Goal: Obtain resource: Download file/media

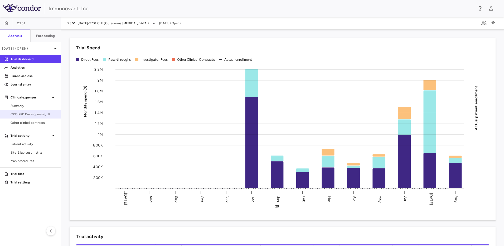
click at [30, 114] on span "CRO PPD Development, LP" at bounding box center [34, 114] width 46 height 5
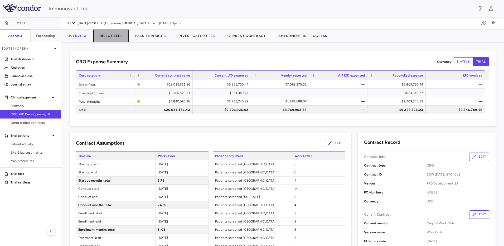
click at [111, 34] on button "Direct Fees" at bounding box center [111, 36] width 36 height 13
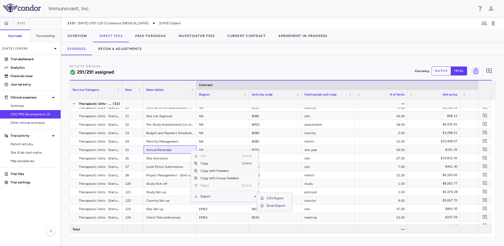
click at [278, 206] on span "Excel Export" at bounding box center [276, 205] width 25 height 7
click at [262, 74] on div "Activity Drivers 291/291 assigned Currency native trial 0" at bounding box center [283, 71] width 426 height 14
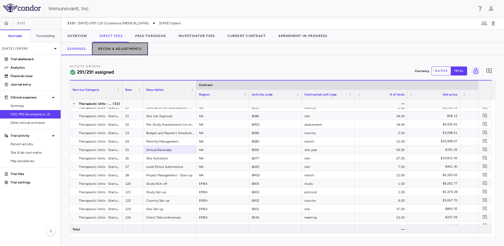
click at [134, 52] on button "Recon & Adjustments" at bounding box center [120, 48] width 56 height 13
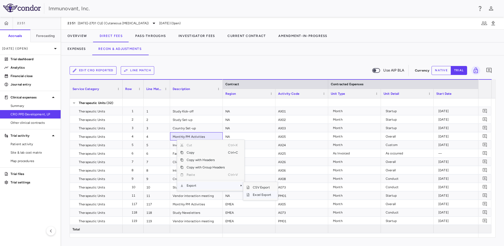
click at [255, 195] on span "Excel Export" at bounding box center [262, 194] width 25 height 7
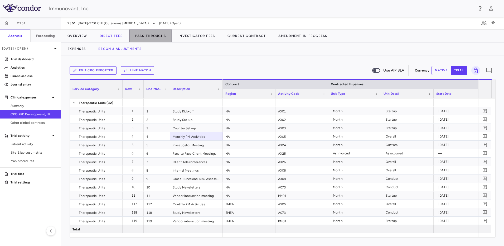
click at [148, 34] on button "Pass-Throughs" at bounding box center [150, 36] width 43 height 13
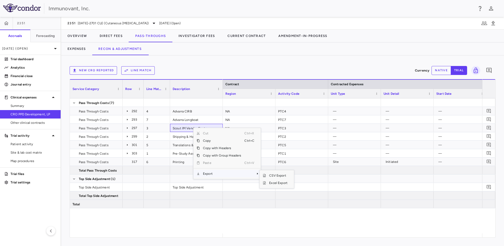
click at [215, 174] on span "Export" at bounding box center [222, 173] width 45 height 7
click at [275, 183] on span "Excel Export" at bounding box center [278, 182] width 25 height 7
click at [331, 66] on div "New CRO reported Line Match" at bounding box center [241, 70] width 343 height 8
click at [128, 111] on icon at bounding box center [127, 111] width 4 height 4
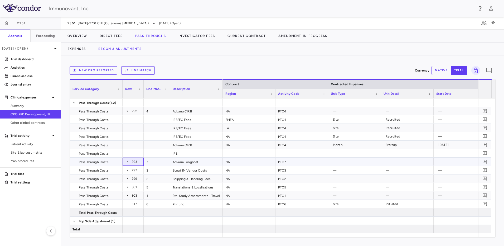
click at [127, 161] on icon at bounding box center [127, 161] width 4 height 4
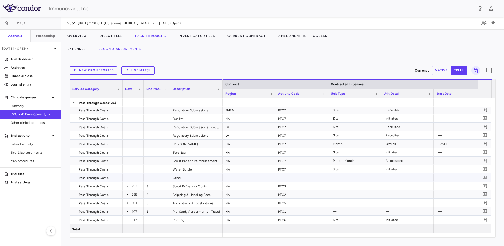
scroll to position [104, 0]
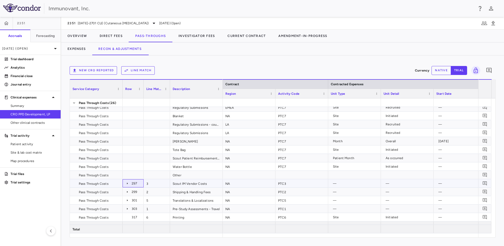
click at [127, 184] on icon at bounding box center [127, 183] width 4 height 4
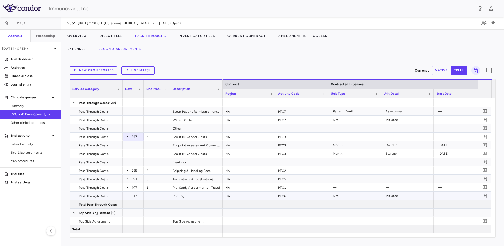
scroll to position [161, 0]
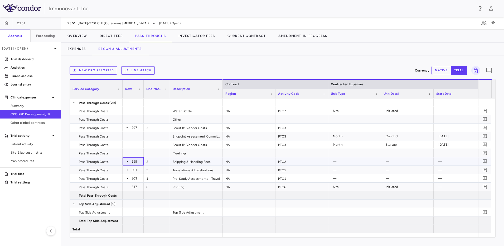
click at [127, 163] on icon at bounding box center [127, 161] width 4 height 4
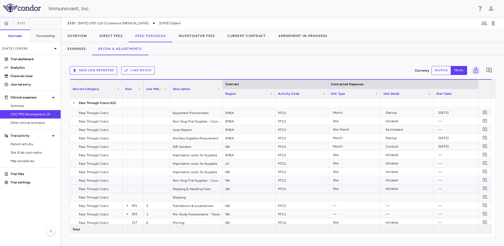
scroll to position [270, 0]
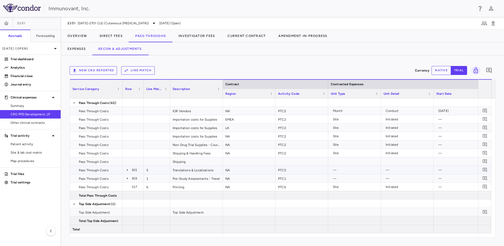
click at [128, 171] on icon at bounding box center [127, 170] width 4 height 4
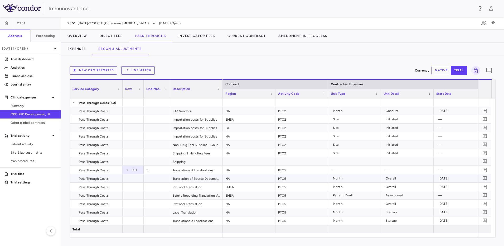
scroll to position [271, 0]
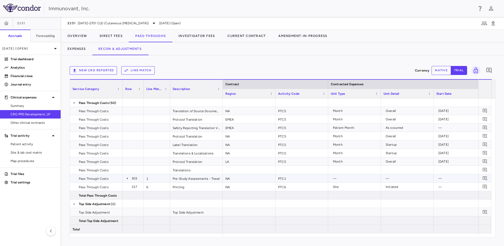
click at [127, 178] on icon at bounding box center [127, 178] width 1 height 2
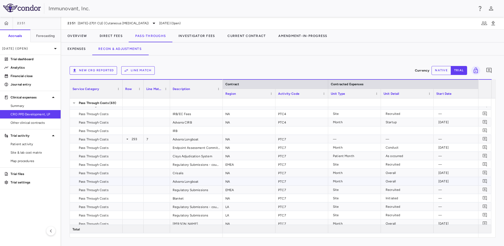
scroll to position [24, 0]
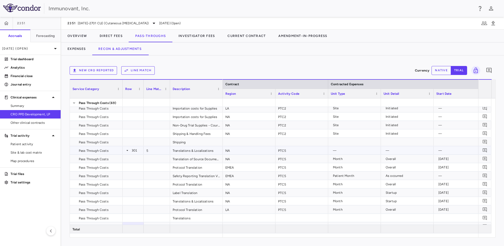
click at [128, 150] on icon at bounding box center [127, 150] width 4 height 4
click at [201, 178] on div "Cut Ctrl+X Copy Ctrl+C Copy with Headers Copy with Group Headers Paste Ctrl+V E…" at bounding box center [220, 153] width 67 height 51
click at [201, 176] on span "Export" at bounding box center [216, 173] width 45 height 7
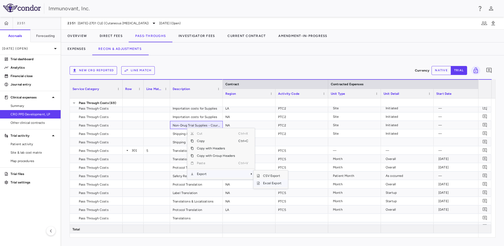
click at [278, 181] on span "Excel Export" at bounding box center [272, 182] width 25 height 7
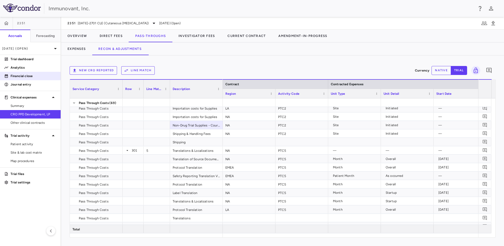
click at [32, 76] on p "Financial close" at bounding box center [34, 76] width 46 height 5
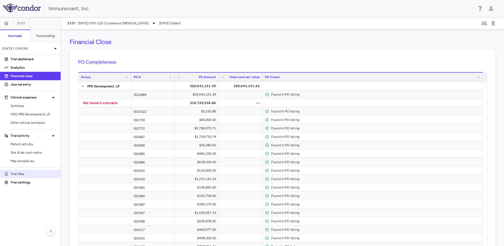
click at [22, 173] on p "Trial files" at bounding box center [34, 173] width 46 height 5
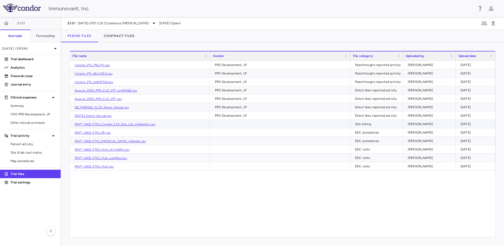
click at [135, 124] on link "IMVT-1402-2701_Condor_CLE_Site_List_Ge9wqHJ.csv" at bounding box center [115, 124] width 81 height 4
click at [34, 117] on link "CRO PPD Development, LP" at bounding box center [30, 114] width 61 height 8
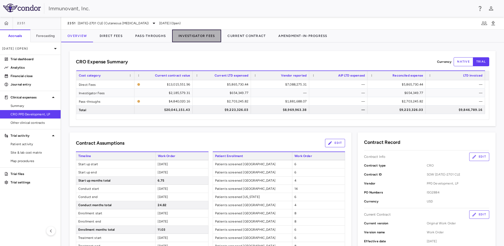
click at [189, 36] on button "Investigator Fees" at bounding box center [196, 36] width 49 height 13
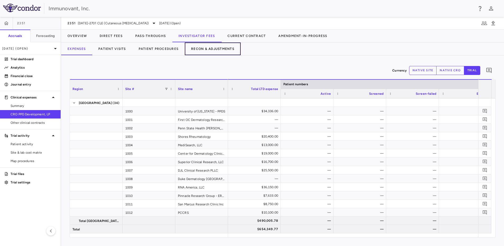
click at [225, 48] on button "Recon & Adjustments" at bounding box center [213, 48] width 56 height 13
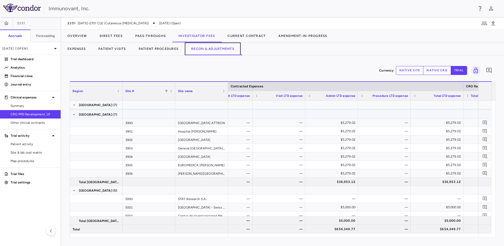
scroll to position [405, 0]
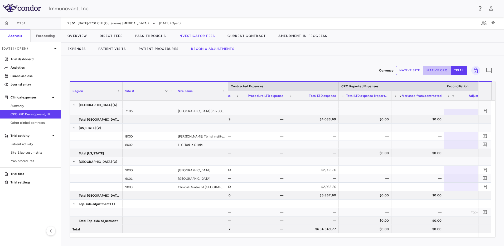
click at [439, 72] on button "native cro" at bounding box center [437, 70] width 28 height 9
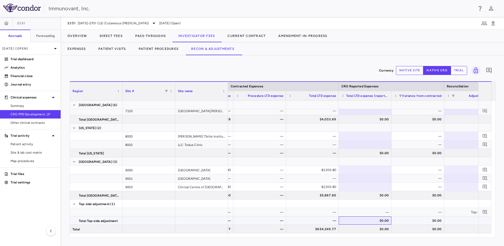
click at [379, 220] on div "$0.00" at bounding box center [365, 220] width 45 height 8
click at [372, 212] on div "—" at bounding box center [365, 212] width 45 height 8
click at [373, 210] on div "—" at bounding box center [365, 212] width 45 height 8
click at [374, 214] on div "—" at bounding box center [365, 212] width 45 height 8
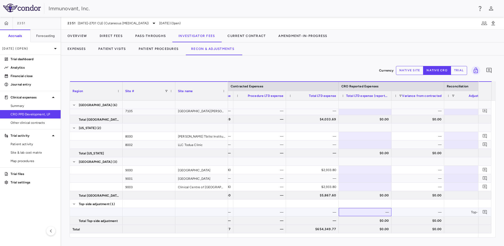
click at [374, 214] on div "—" at bounding box center [365, 212] width 45 height 8
click at [415, 68] on button "native site" at bounding box center [410, 70] width 28 height 9
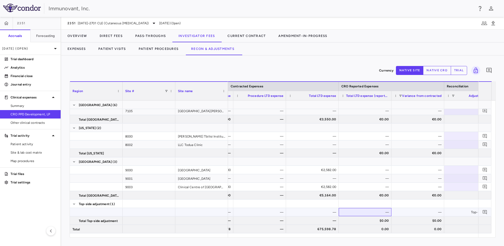
click at [384, 213] on div "—" at bounding box center [365, 212] width 45 height 8
click at [378, 219] on div "$0.00" at bounding box center [365, 220] width 45 height 8
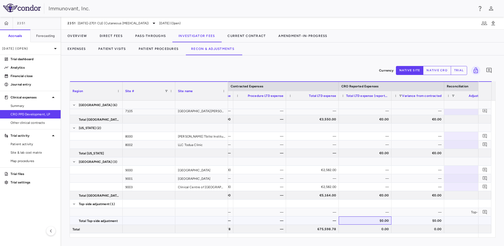
click at [378, 219] on div "$0.00" at bounding box center [365, 220] width 45 height 8
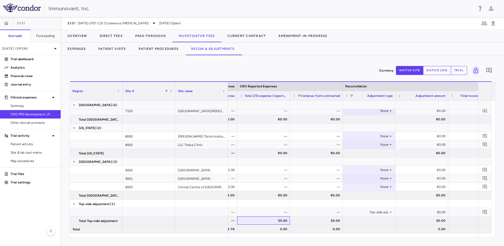
scroll to position [0, 256]
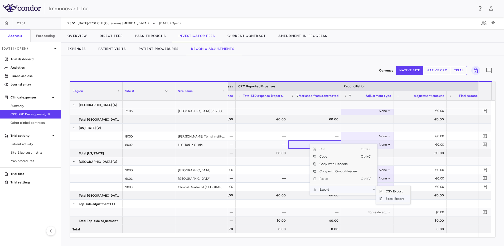
click at [391, 201] on span "Excel Export" at bounding box center [394, 198] width 25 height 7
